Goal: Task Accomplishment & Management: Use online tool/utility

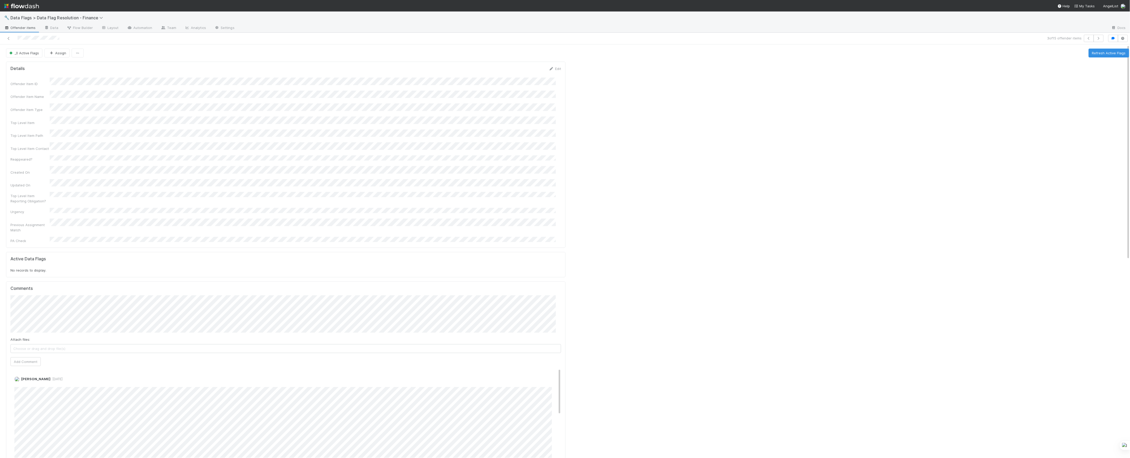
click at [9, 42] on div "3 of 15 offender items" at bounding box center [565, 39] width 1130 height 12
click at [9, 40] on link at bounding box center [8, 38] width 5 height 5
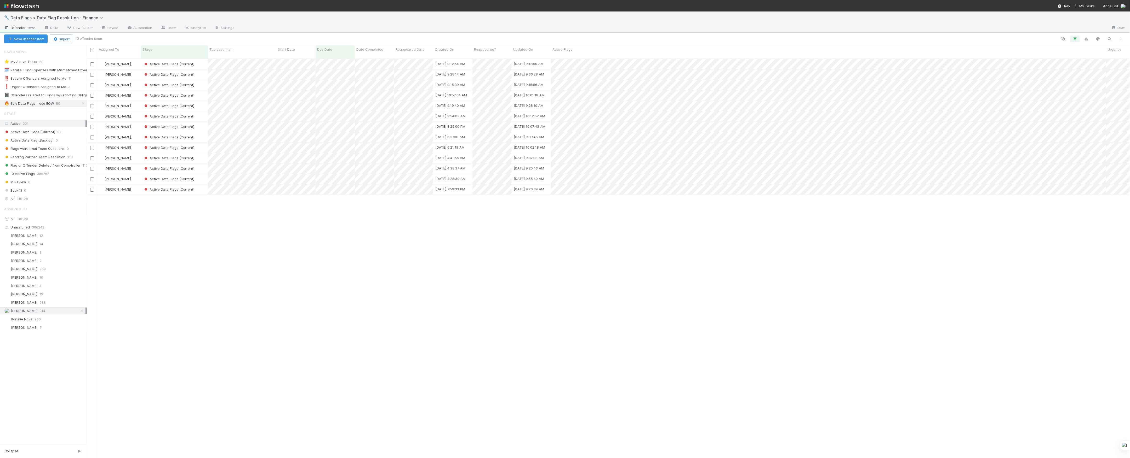
scroll to position [399, 1038]
click at [204, 83] on div "Active Data Flags [Current]" at bounding box center [174, 85] width 67 height 10
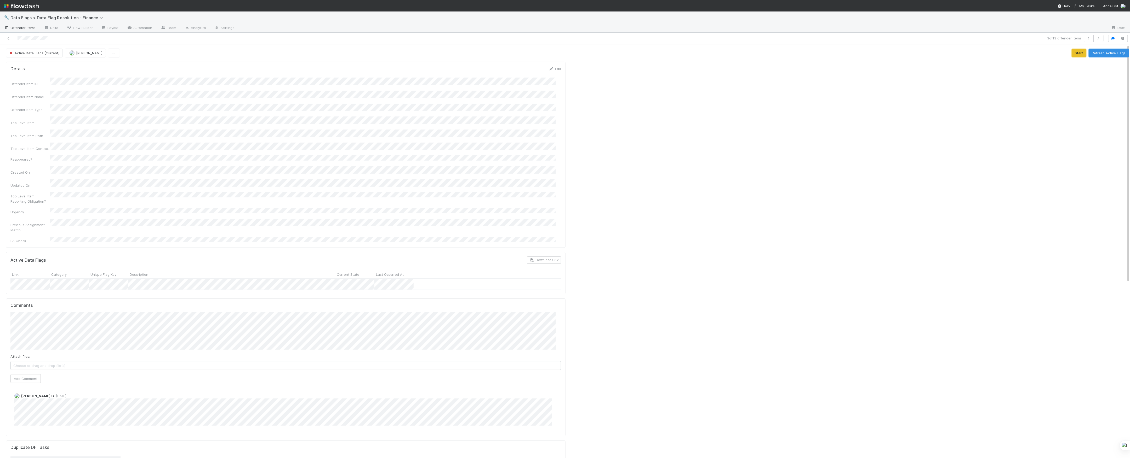
click at [1098, 55] on button "Refresh Active Flags" at bounding box center [1108, 53] width 41 height 9
click at [1102, 53] on button "Refresh Active Flags" at bounding box center [1108, 53] width 41 height 9
click at [5, 36] on div at bounding box center [278, 38] width 553 height 7
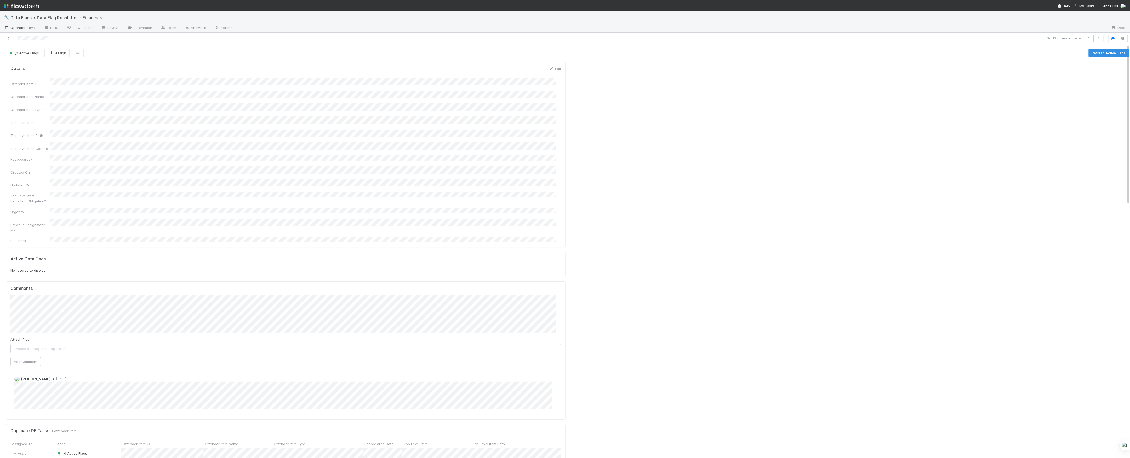
click at [7, 36] on link at bounding box center [8, 38] width 5 height 5
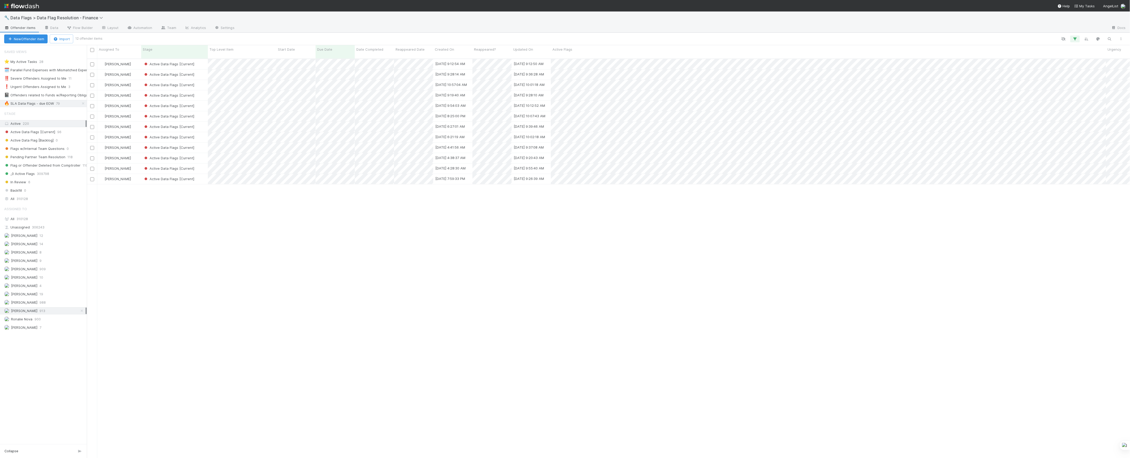
scroll to position [399, 1038]
click at [202, 81] on div "Active Data Flags [Current]" at bounding box center [174, 85] width 67 height 10
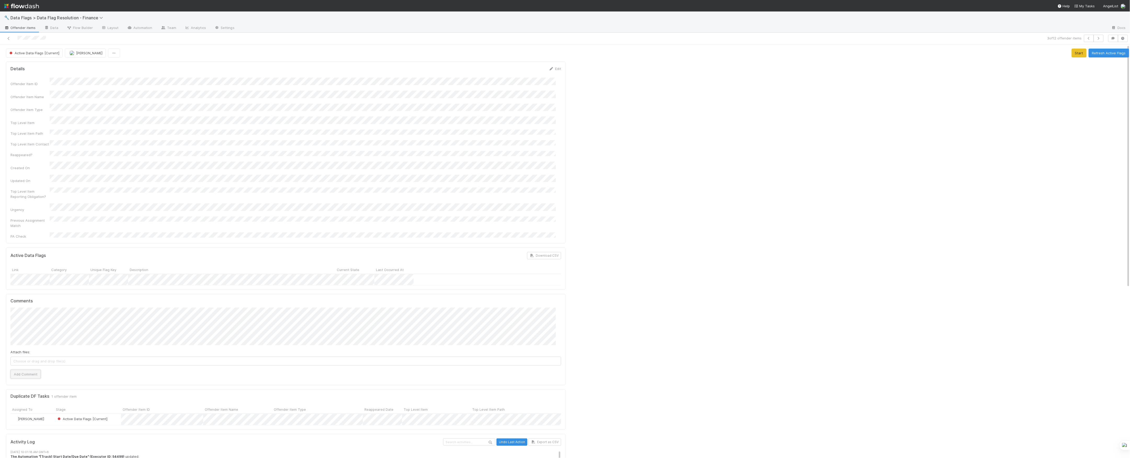
click at [26, 370] on button "Add Comment" at bounding box center [25, 374] width 30 height 9
click at [653, 177] on div at bounding box center [848, 432] width 563 height 744
click at [50, 60] on div "Active Data Flags [Current] Marvey Fuentes Start Refresh Active Flags Details E…" at bounding box center [567, 428] width 1135 height 759
click at [48, 57] on button "Active Data Flags [Current]" at bounding box center [34, 53] width 57 height 9
click at [859, 217] on div at bounding box center [565, 229] width 1130 height 458
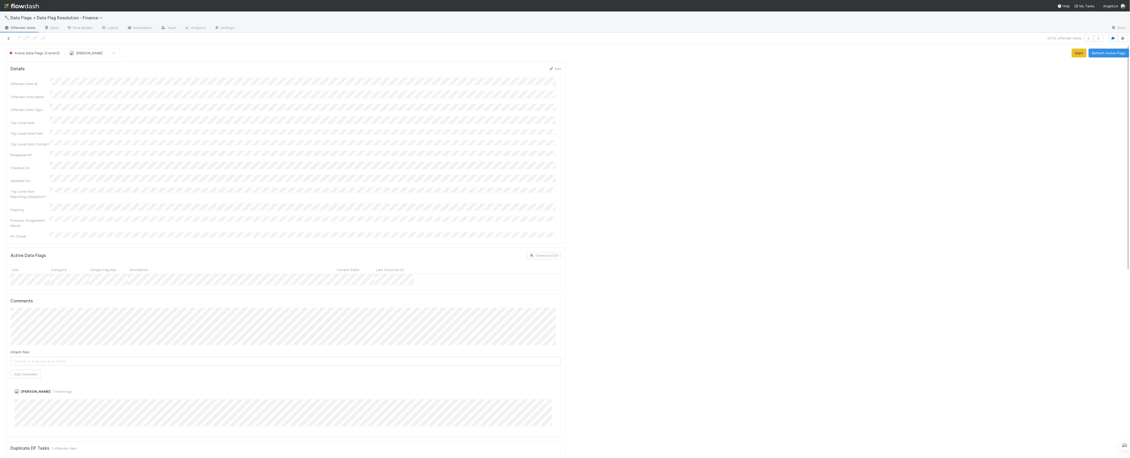
click at [8, 38] on icon at bounding box center [8, 38] width 5 height 3
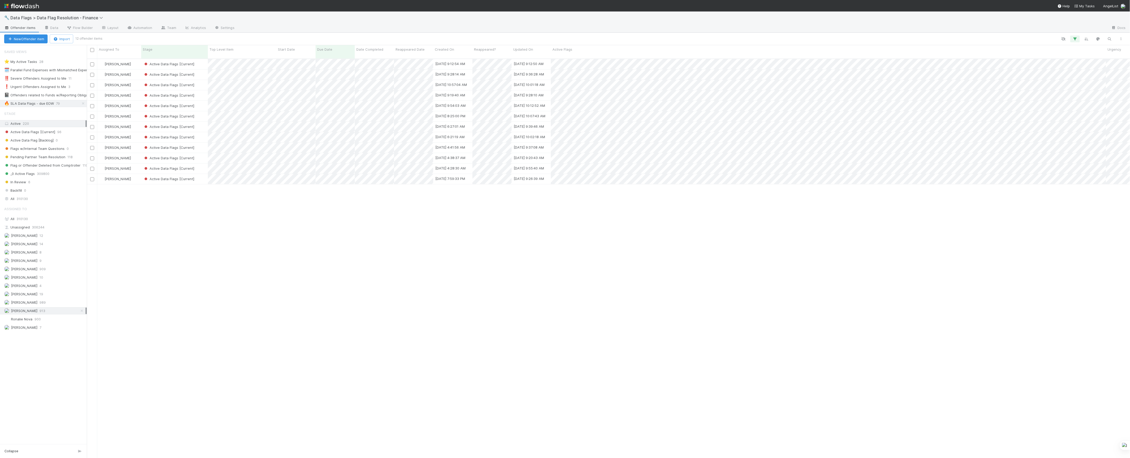
scroll to position [5, 5]
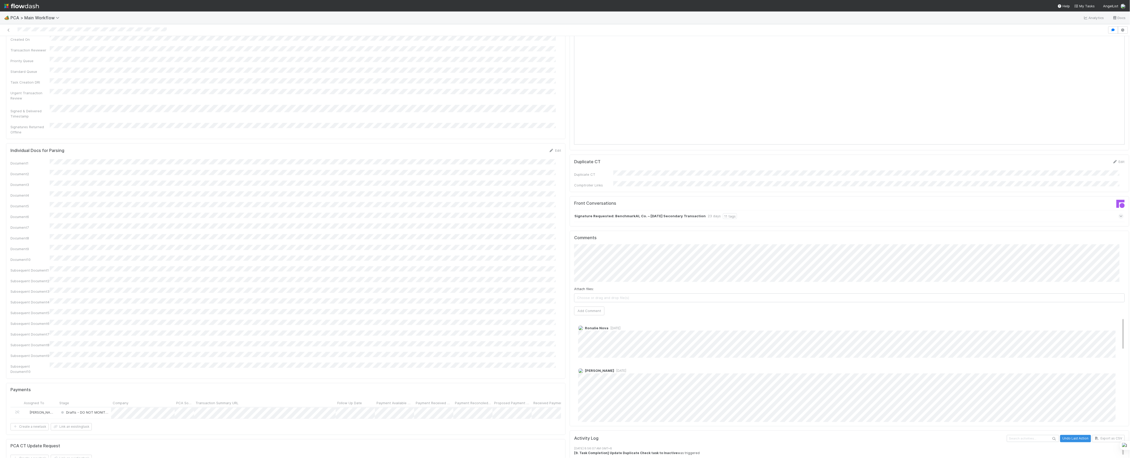
scroll to position [592, 0]
click at [599, 237] on span "[PERSON_NAME]" at bounding box center [600, 237] width 26 height 4
type input "https://flowdash.internal.angellist.com/workflows/qYIJZQ/tasks/vms5Mw7"
click button "Ok" at bounding box center [678, 233] width 11 height 9
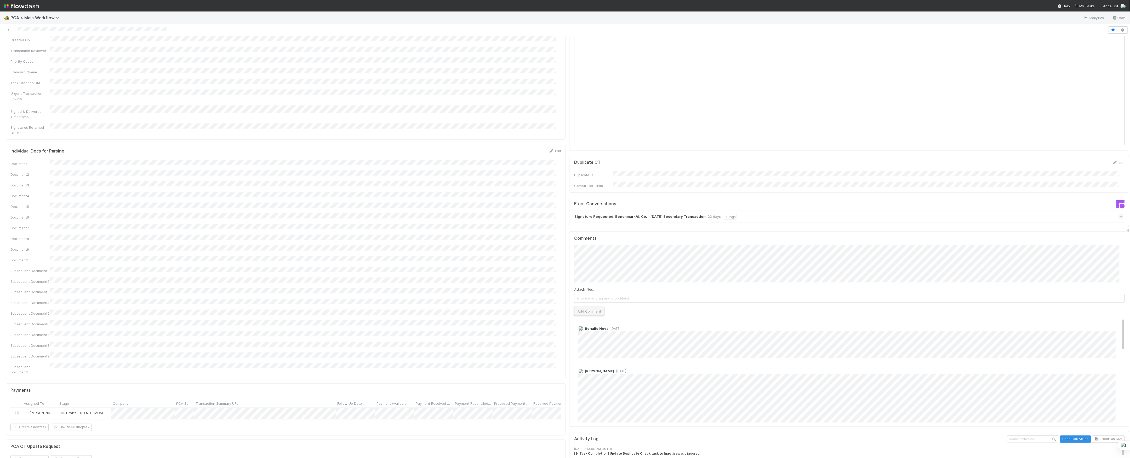
click at [582, 307] on button "Add Comment" at bounding box center [589, 311] width 30 height 9
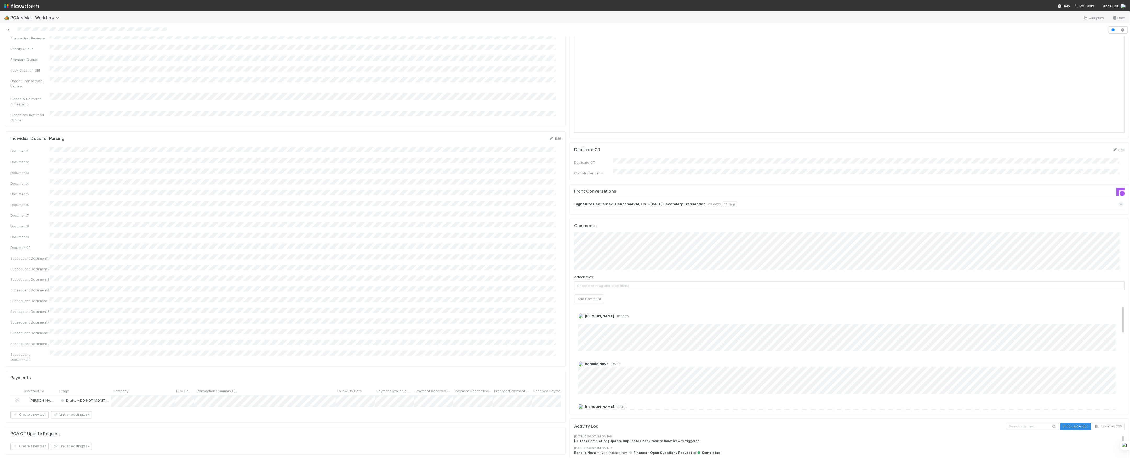
scroll to position [488, 0]
